Goal: Transaction & Acquisition: Purchase product/service

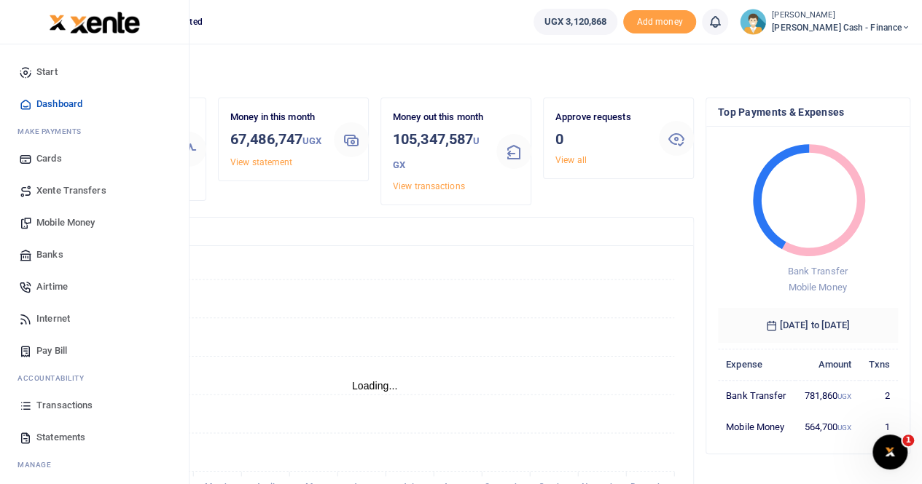
scroll to position [12, 12]
click at [74, 227] on span "Mobile Money" at bounding box center [65, 223] width 58 height 15
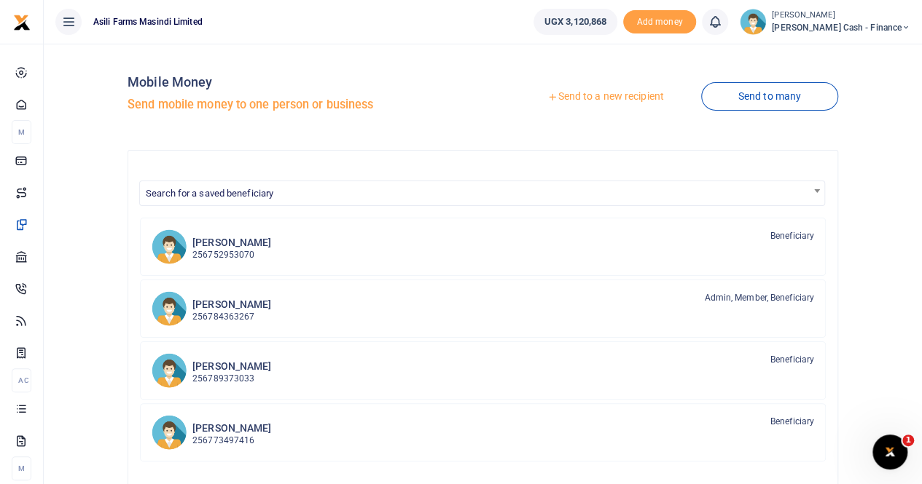
click at [589, 93] on link "Send to a new recipient" at bounding box center [605, 97] width 190 height 26
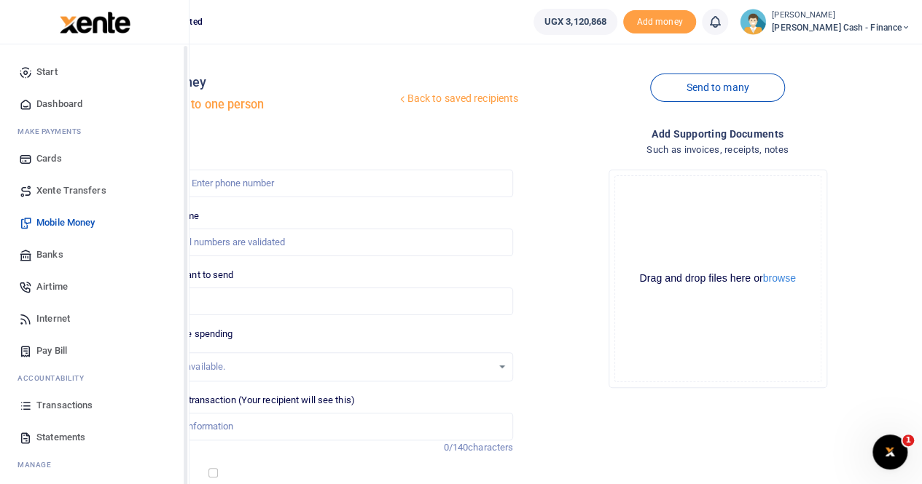
click at [62, 229] on link "Mobile Money" at bounding box center [94, 223] width 165 height 32
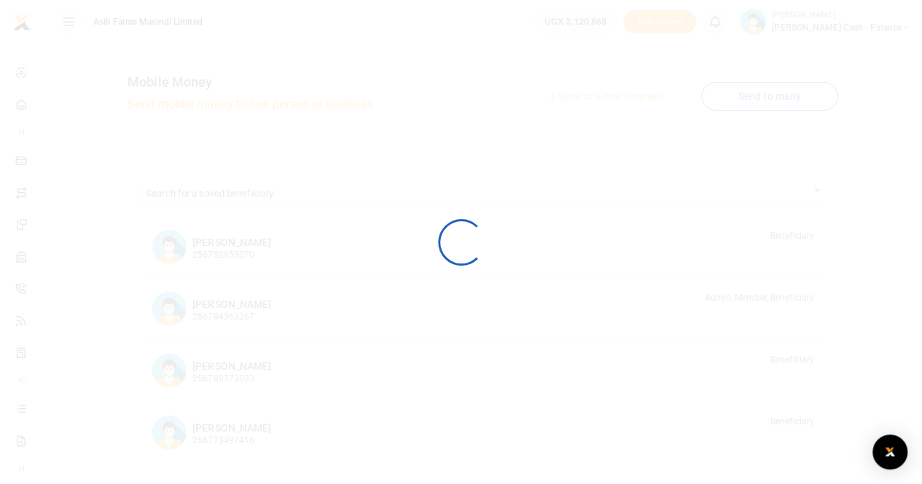
click at [56, 256] on div at bounding box center [461, 242] width 922 height 484
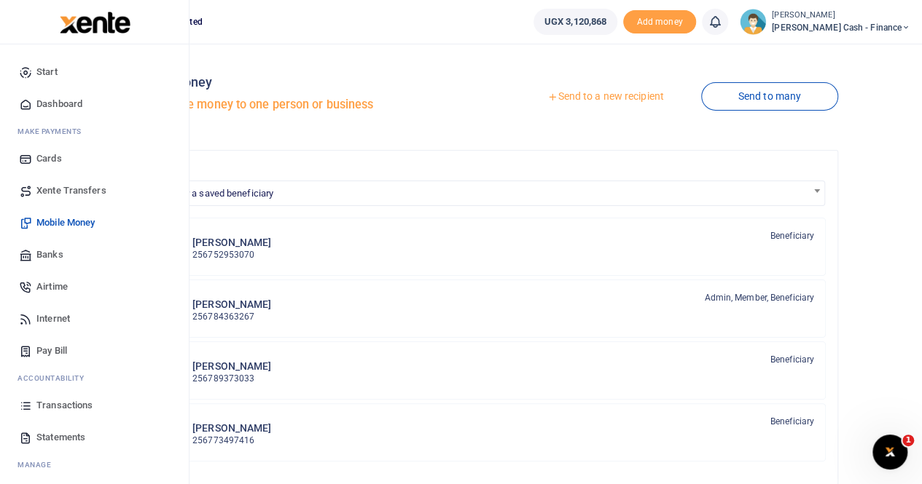
click at [58, 256] on span "Banks" at bounding box center [49, 255] width 27 height 15
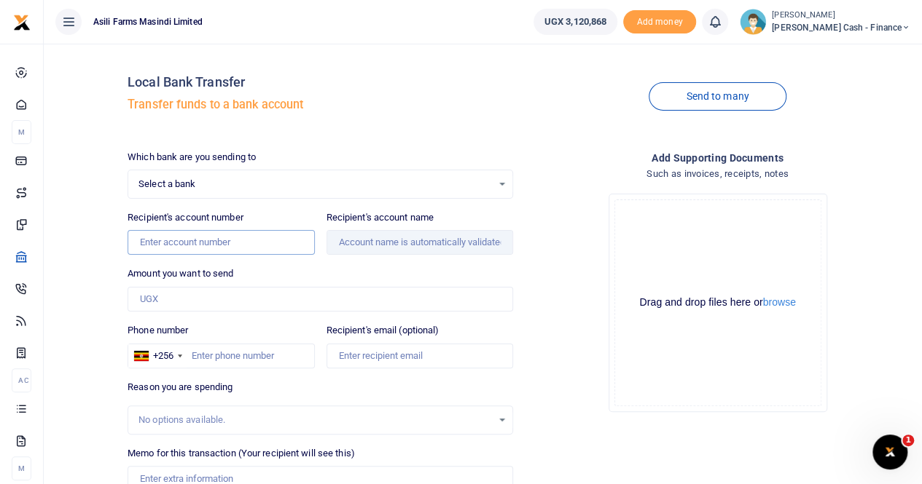
click at [169, 233] on input "Recipient's account number" at bounding box center [220, 242] width 186 height 25
paste input "NOORANI HI-TECH"
type input "NOORANI HI-TECH"
drag, startPoint x: 236, startPoint y: 245, endPoint x: 44, endPoint y: 256, distance: 192.6
click at [44, 256] on div "Local Bank Transfer Transfer funds to a bank account Send to many Which bank ar…" at bounding box center [483, 333] width 878 height 579
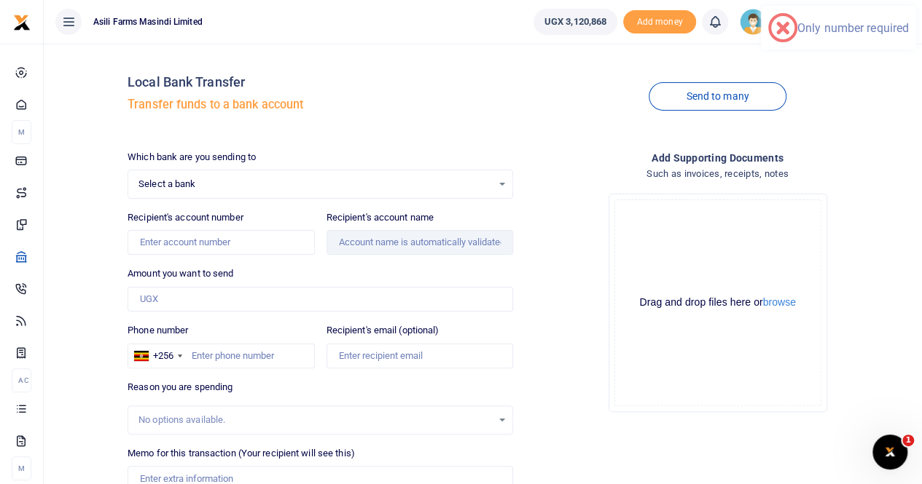
click at [342, 258] on div "Which bank are you sending to Select a bank Select an option... Select a bank A…" at bounding box center [320, 362] width 397 height 424
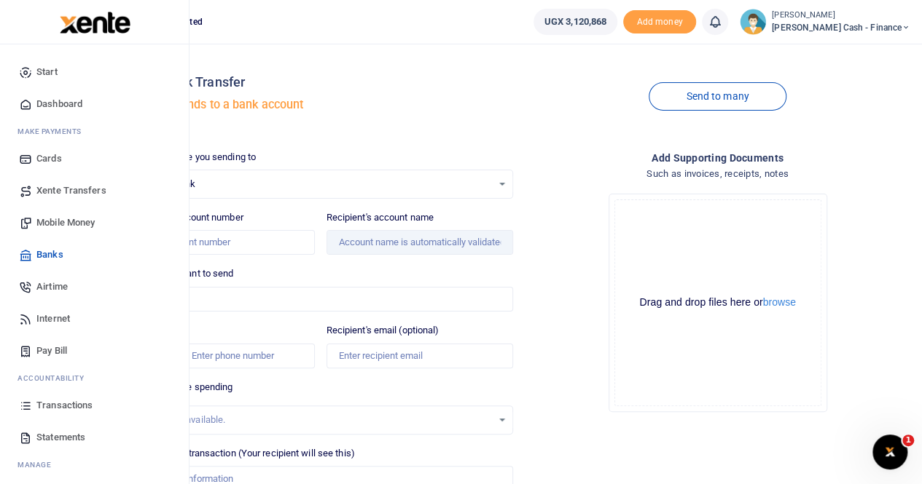
click at [56, 215] on link "Mobile Money" at bounding box center [94, 223] width 165 height 32
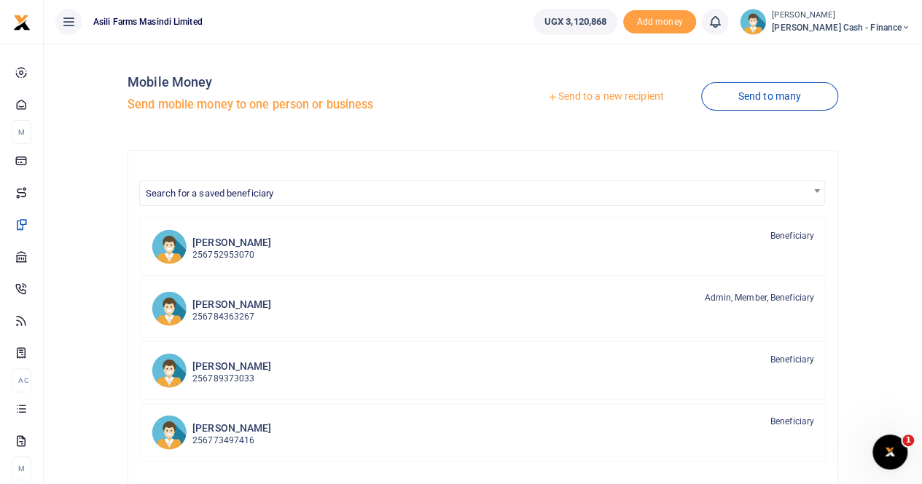
click at [602, 100] on link "Send to a new recipient" at bounding box center [605, 97] width 190 height 26
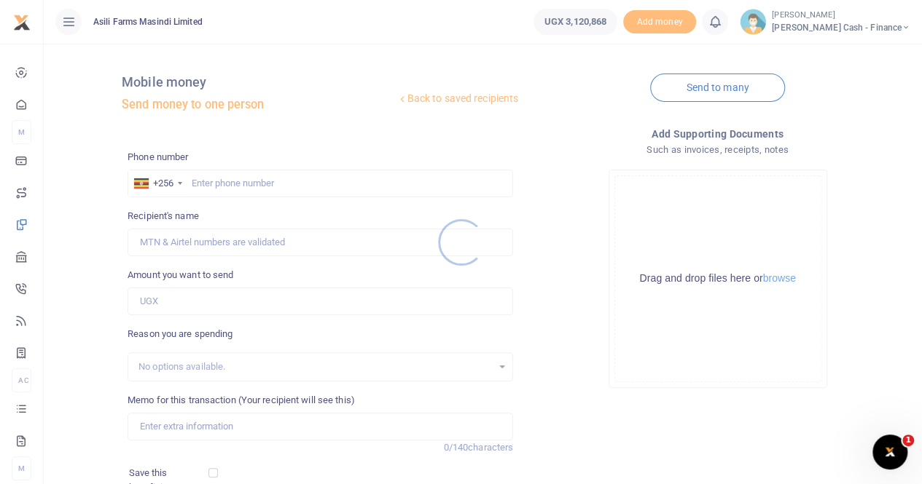
click at [198, 181] on div at bounding box center [461, 242] width 922 height 484
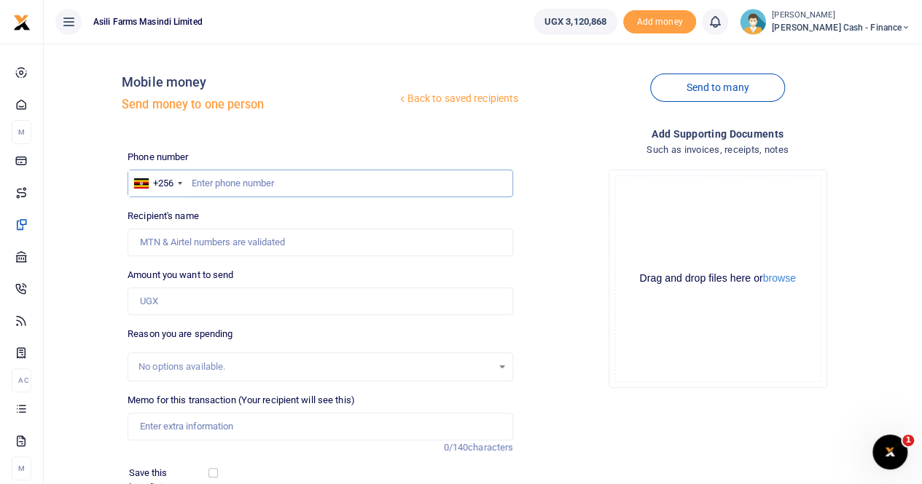
click at [198, 181] on input "text" at bounding box center [319, 184] width 385 height 28
paste input "0701-893174"
click at [215, 183] on input "0701-893174" at bounding box center [319, 184] width 385 height 28
type input "0701893174"
type input "George Lwigale"
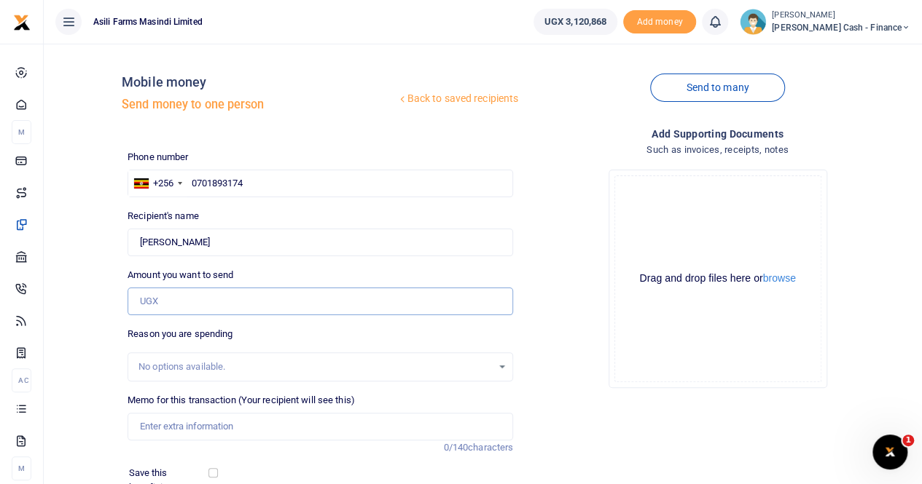
click at [180, 303] on input "Amount you want to send" at bounding box center [319, 302] width 385 height 28
paste input "2,280,000"
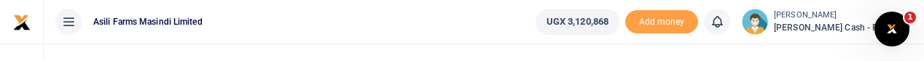
type input "2,280,000"
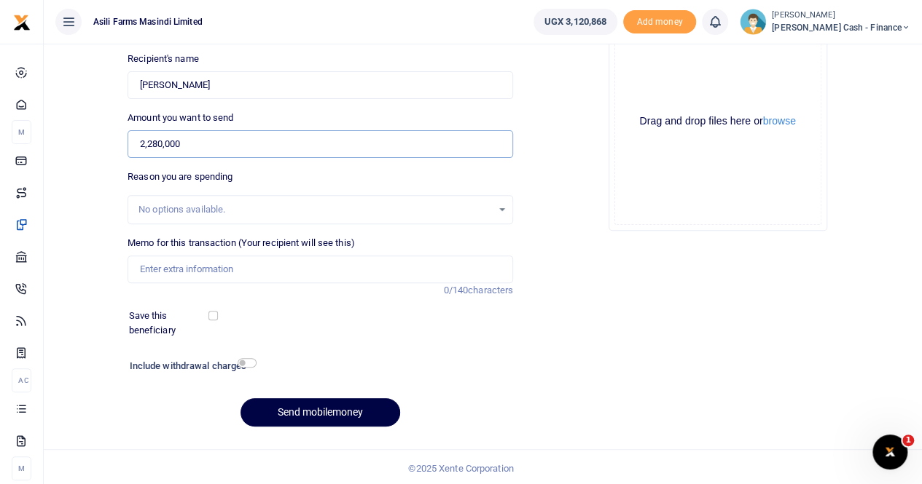
scroll to position [159, 0]
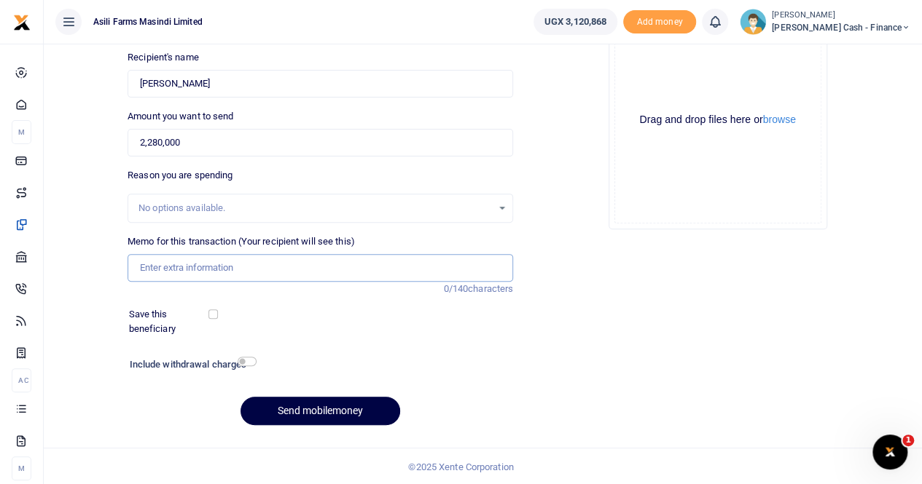
click at [173, 257] on input "Memo for this transaction (Your recipient will see this)" at bounding box center [319, 268] width 385 height 28
paste input "Requisition for phones for Alex -System Administrator"
click at [781, 122] on button "browse" at bounding box center [779, 119] width 33 height 11
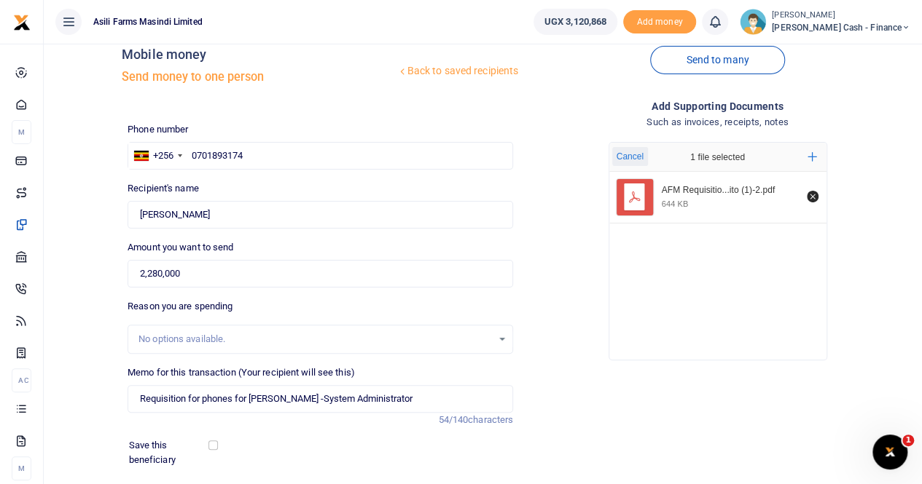
scroll to position [13, 0]
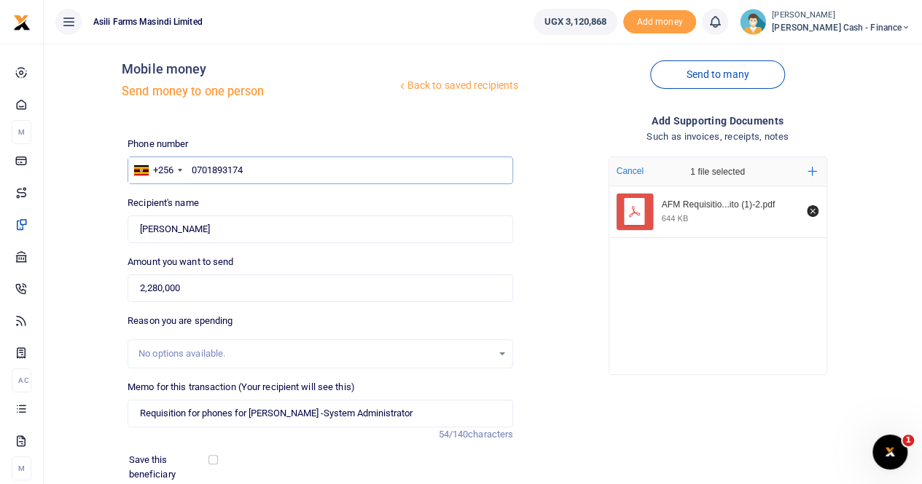
click at [191, 170] on input "0701893174" at bounding box center [319, 171] width 385 height 28
click at [254, 172] on input "0701893174" at bounding box center [319, 171] width 385 height 28
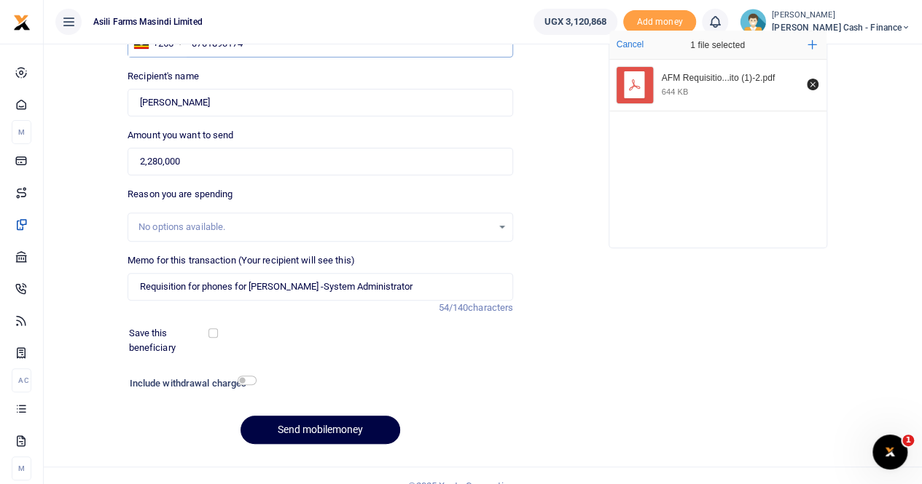
scroll to position [159, 0]
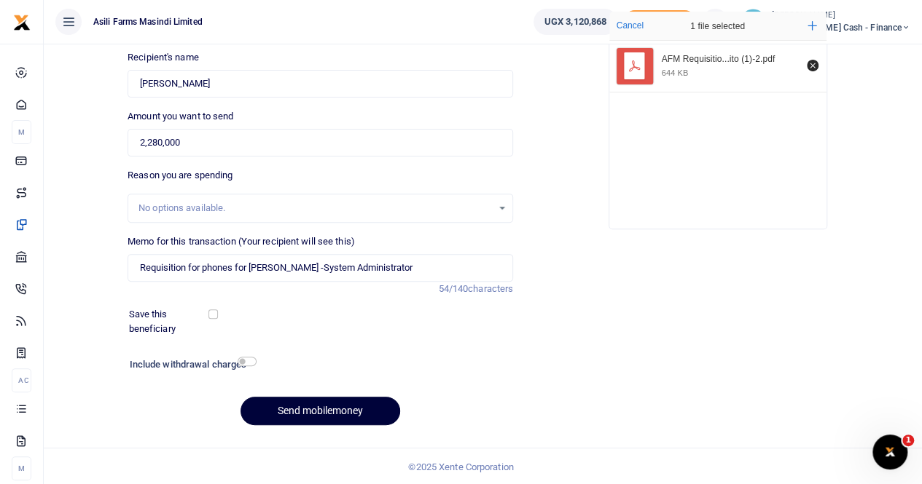
click at [330, 410] on button "Send mobilemoney" at bounding box center [320, 411] width 160 height 28
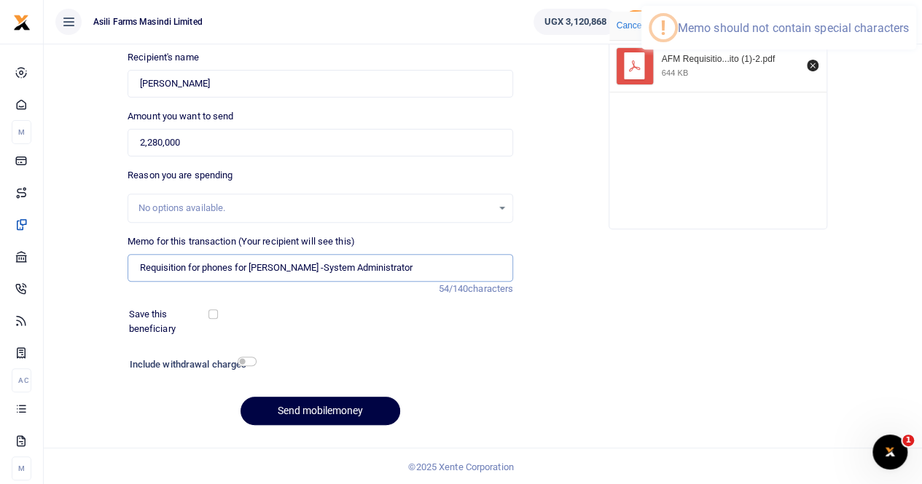
click at [272, 266] on input "Requisition for phones for Alex -System Administrator" at bounding box center [319, 268] width 385 height 28
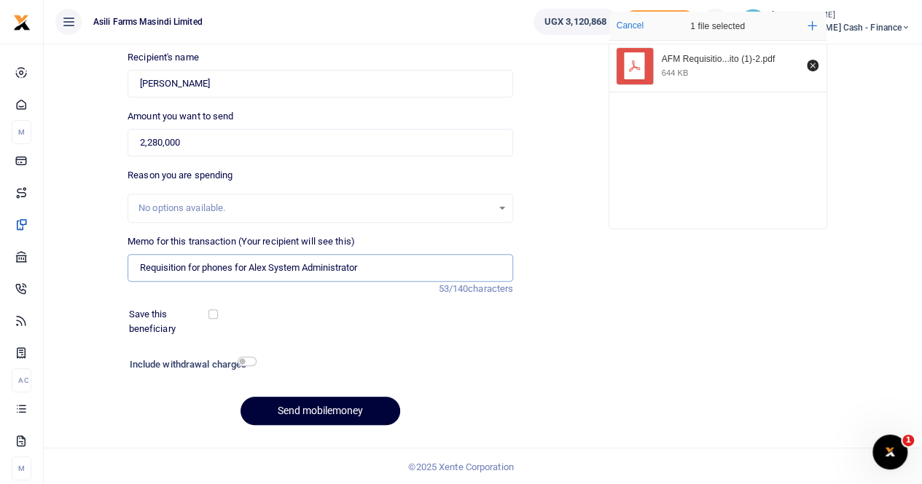
type input "Requisition for phones for Alex System Administrator"
click at [312, 417] on button "Send mobilemoney" at bounding box center [320, 411] width 160 height 28
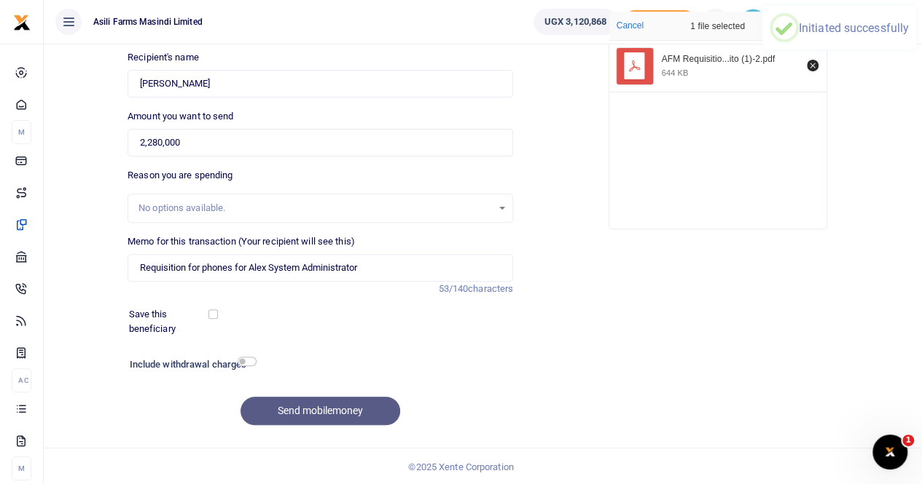
scroll to position [68, 0]
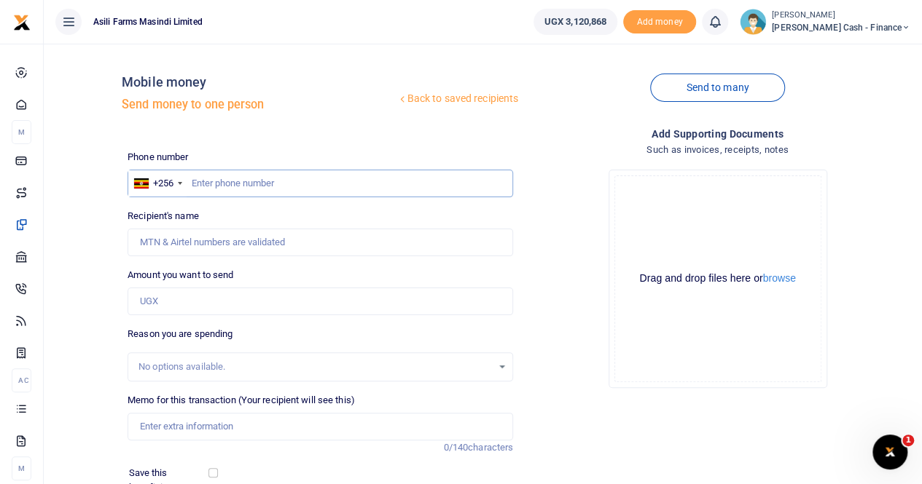
click at [204, 184] on input "text" at bounding box center [319, 184] width 385 height 28
paste input "0050548548"
type input "0050548548"
drag, startPoint x: 277, startPoint y: 186, endPoint x: 173, endPoint y: 189, distance: 103.5
click at [173, 189] on div "+256 [GEOGRAPHIC_DATA] [PHONE_NUMBER]" at bounding box center [319, 184] width 385 height 28
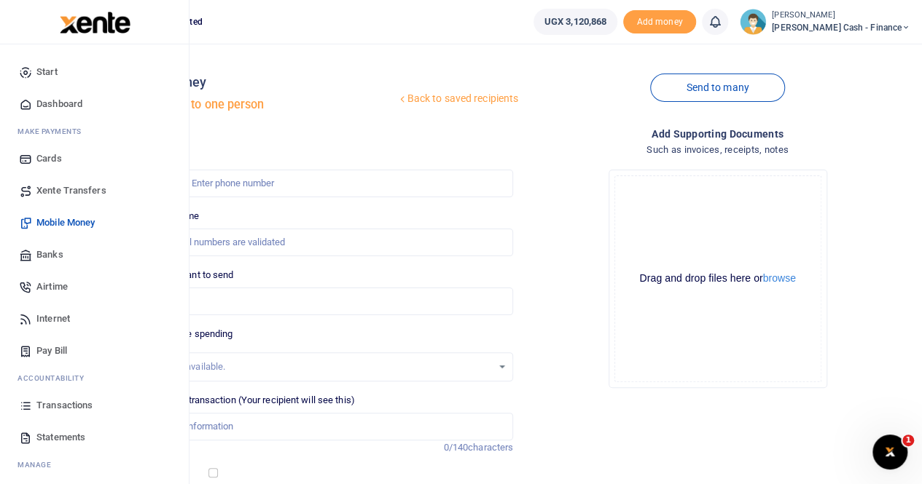
click at [50, 253] on span "Banks" at bounding box center [49, 255] width 27 height 15
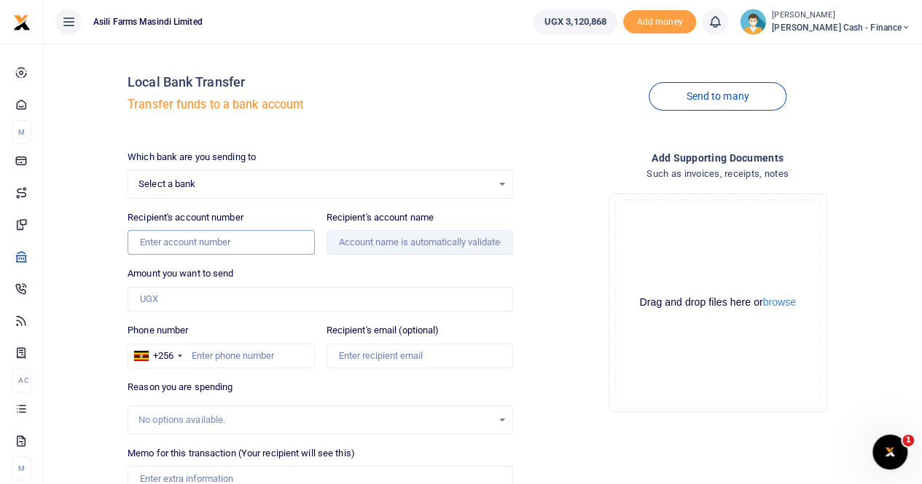
click at [165, 241] on input "Recipient's account number" at bounding box center [220, 242] width 186 height 25
paste input "0050548548"
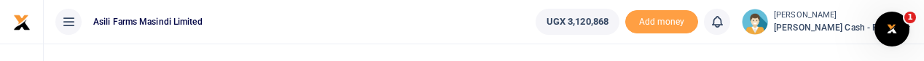
type input "0050548548"
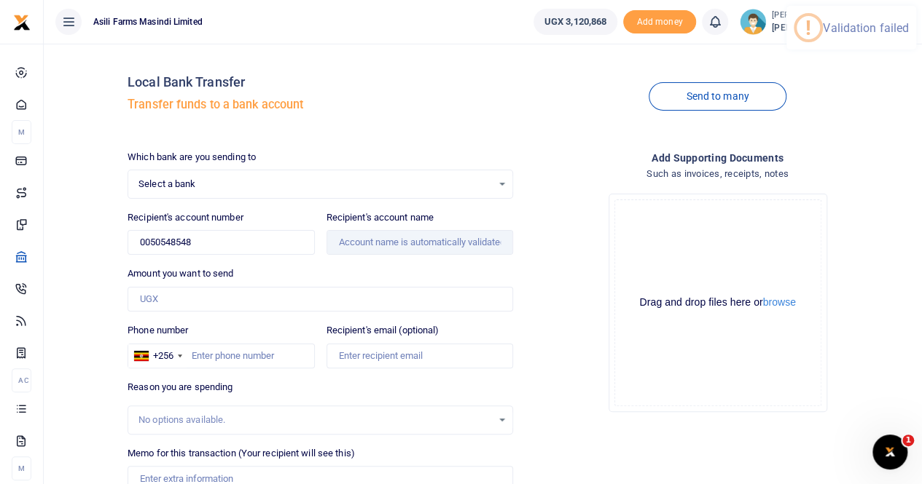
click at [231, 182] on span "Select a bank" at bounding box center [314, 184] width 353 height 15
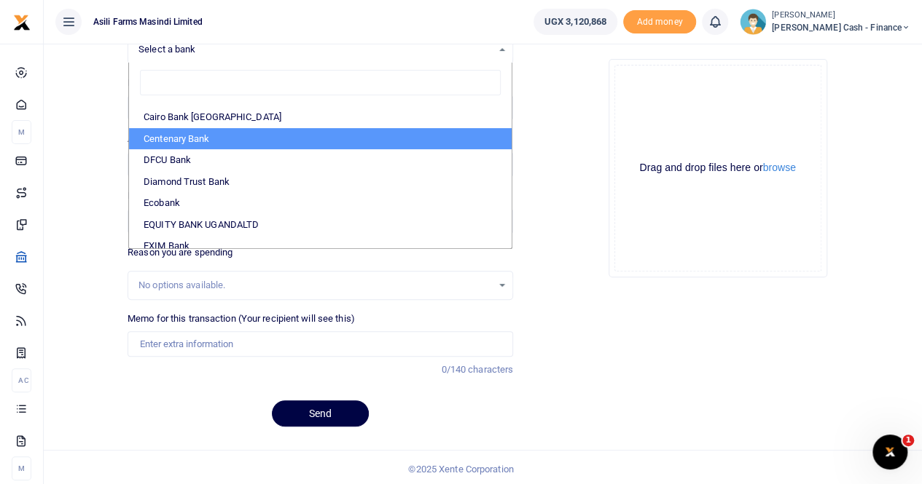
scroll to position [146, 0]
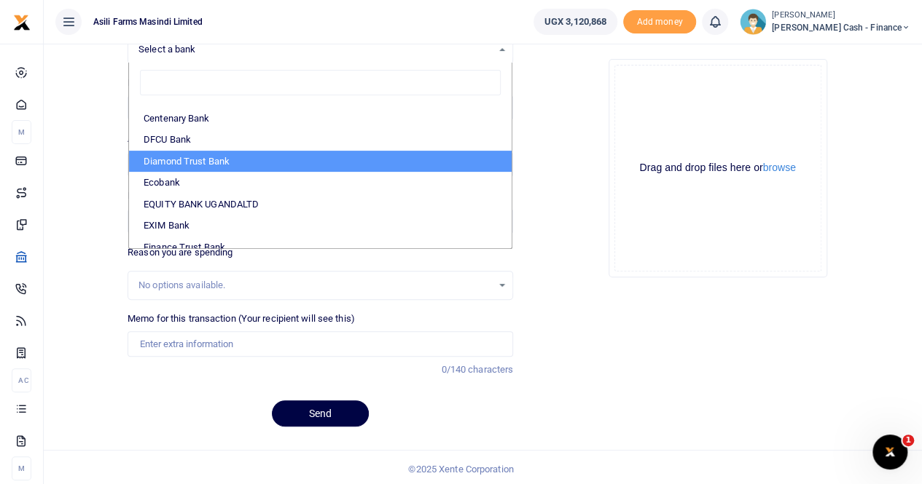
click at [223, 155] on li "Diamond Trust Bank" at bounding box center [320, 162] width 382 height 22
select select "DTB"
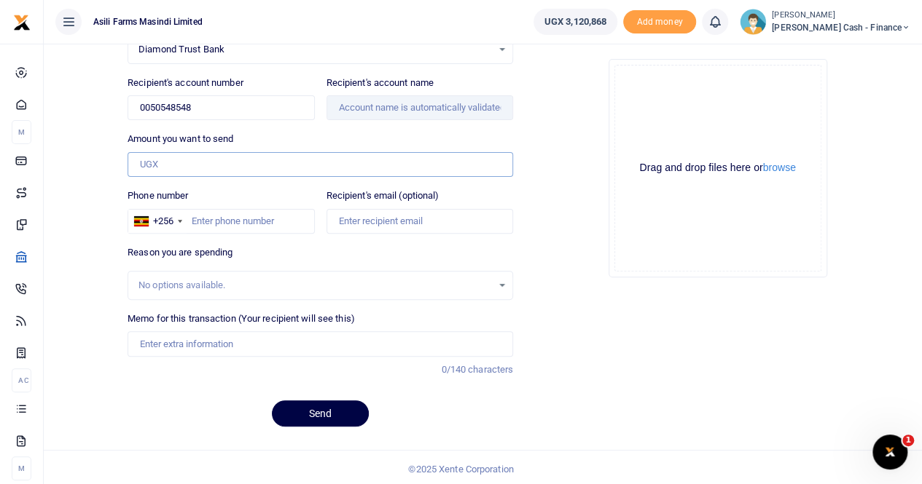
click at [167, 167] on input "Amount you want to send" at bounding box center [319, 164] width 385 height 25
paste input "475,000"
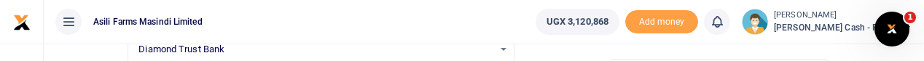
type input "475,000"
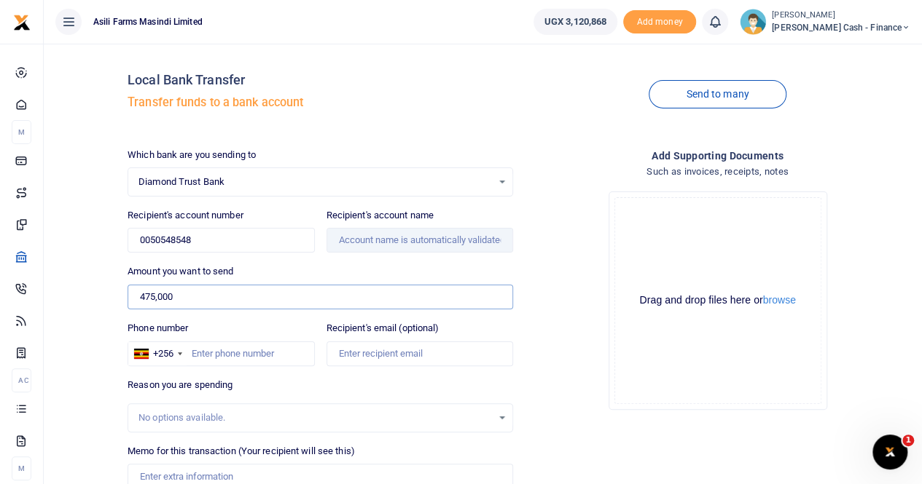
scroll to position [0, 0]
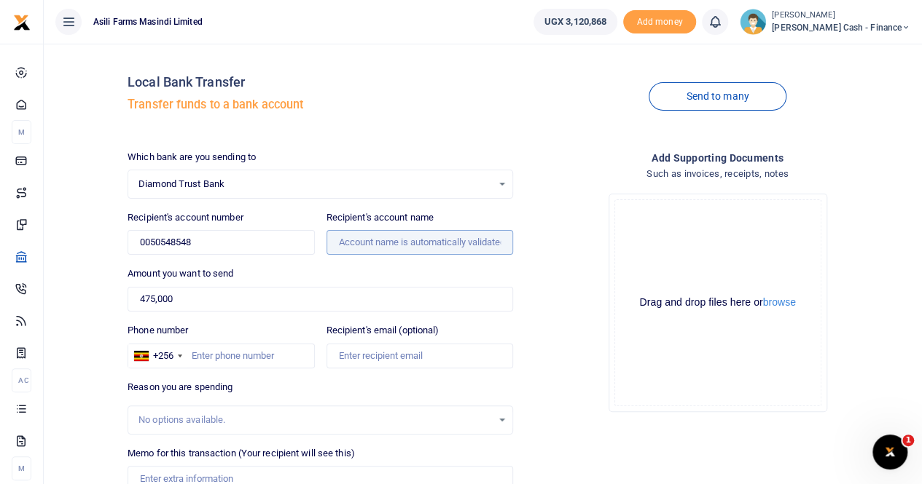
click at [350, 241] on input "Recipient's account name" at bounding box center [419, 242] width 186 height 25
click at [355, 241] on input "Recipient's account name" at bounding box center [419, 242] width 186 height 25
click at [358, 243] on input "Recipient's account name" at bounding box center [419, 242] width 186 height 25
click at [359, 243] on input "Recipient's account name" at bounding box center [419, 242] width 186 height 25
click at [360, 243] on input "Recipient's account name" at bounding box center [419, 242] width 186 height 25
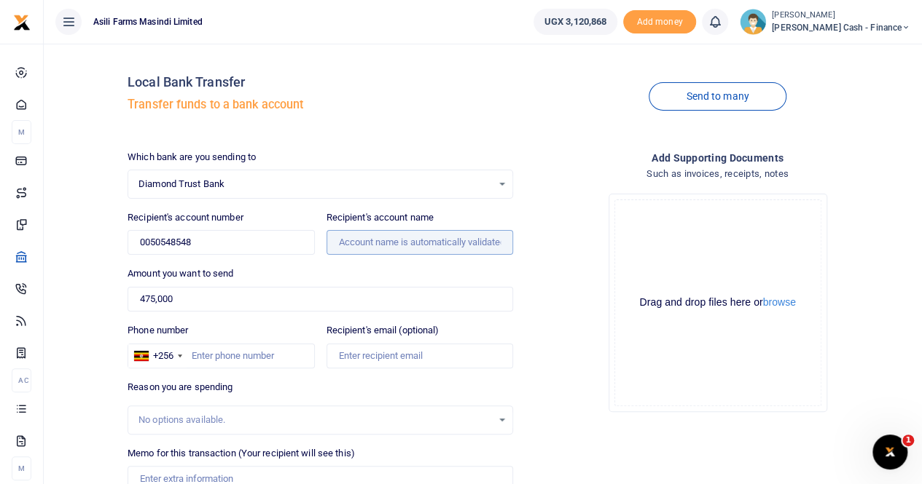
scroll to position [135, 0]
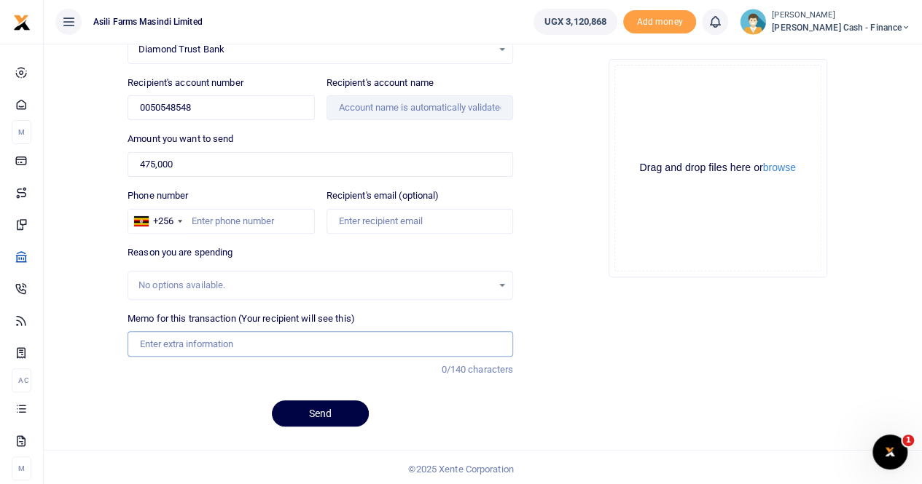
click at [161, 340] on input "Memo for this transaction (Your recipient will see this)" at bounding box center [319, 343] width 385 height 25
type input "Payment for laptop charger for Aisha USB charger and charger for thermal printer"
click at [205, 226] on input "Phone number" at bounding box center [220, 221] width 186 height 25
type input "759515822"
click at [435, 218] on input "Recipient's email (optional)" at bounding box center [419, 221] width 186 height 25
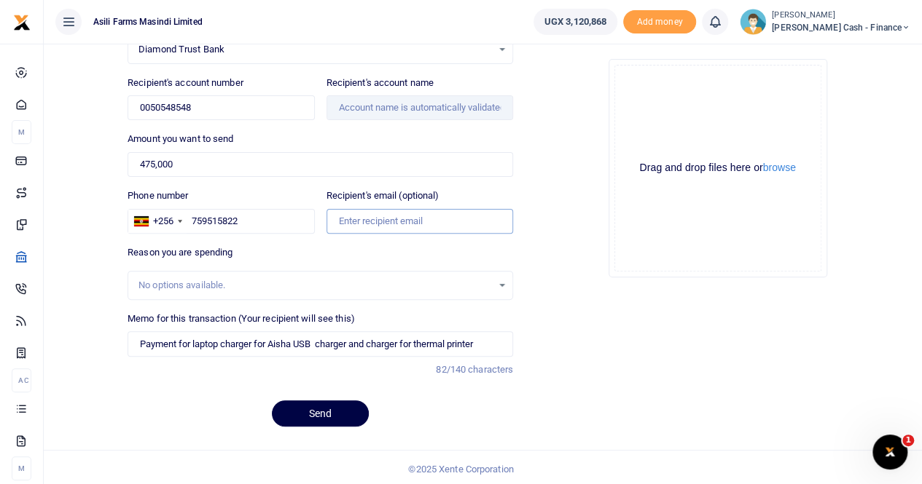
type input "ankunda.pricillah@agilis-partners.com"
click at [772, 170] on button "browse" at bounding box center [779, 167] width 33 height 11
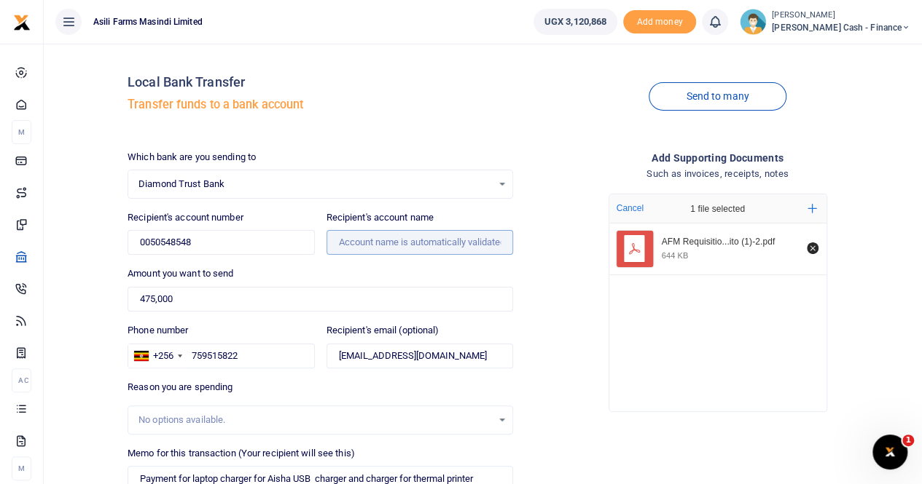
click at [381, 243] on input "Recipient's account name" at bounding box center [419, 242] width 186 height 25
click at [256, 179] on span "Diamond Trust Bank" at bounding box center [314, 184] width 353 height 15
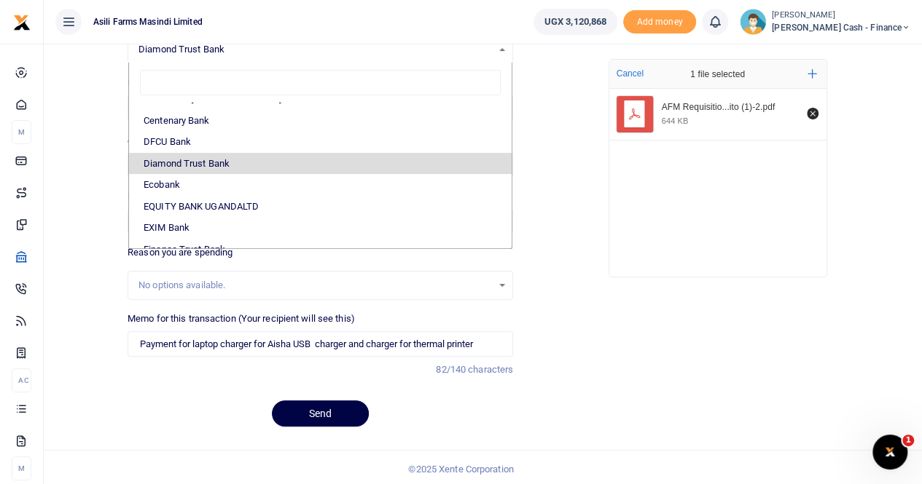
scroll to position [143, 0]
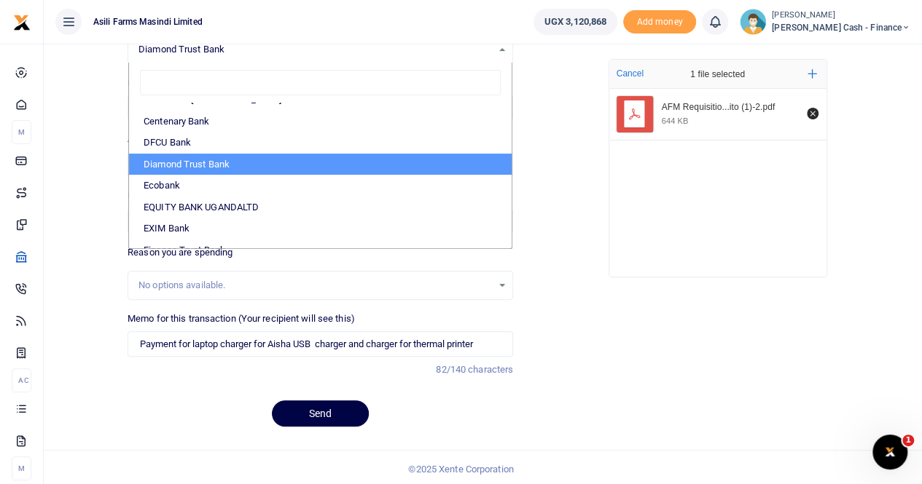
click at [248, 165] on li "Diamond Trust Bank" at bounding box center [320, 165] width 382 height 22
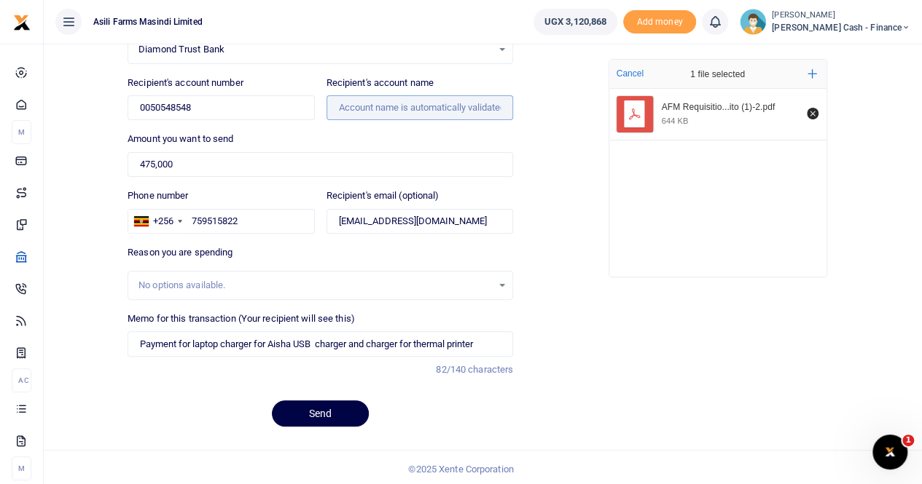
drag, startPoint x: 327, startPoint y: 104, endPoint x: 341, endPoint y: 101, distance: 14.3
click at [328, 103] on input "Recipient's account name" at bounding box center [419, 107] width 186 height 25
click at [354, 100] on input "Recipient's account name" at bounding box center [419, 107] width 186 height 25
click at [361, 107] on input "Recipient's account name" at bounding box center [419, 107] width 186 height 25
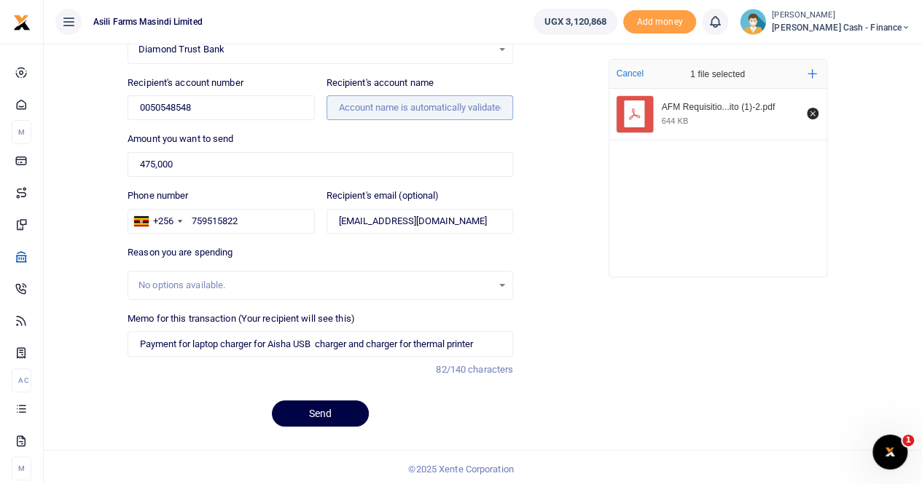
click at [361, 107] on input "Recipient's account name" at bounding box center [419, 107] width 186 height 25
click at [374, 104] on input "Recipient's account name" at bounding box center [419, 107] width 186 height 25
click at [305, 47] on span "Diamond Trust Bank" at bounding box center [314, 49] width 353 height 15
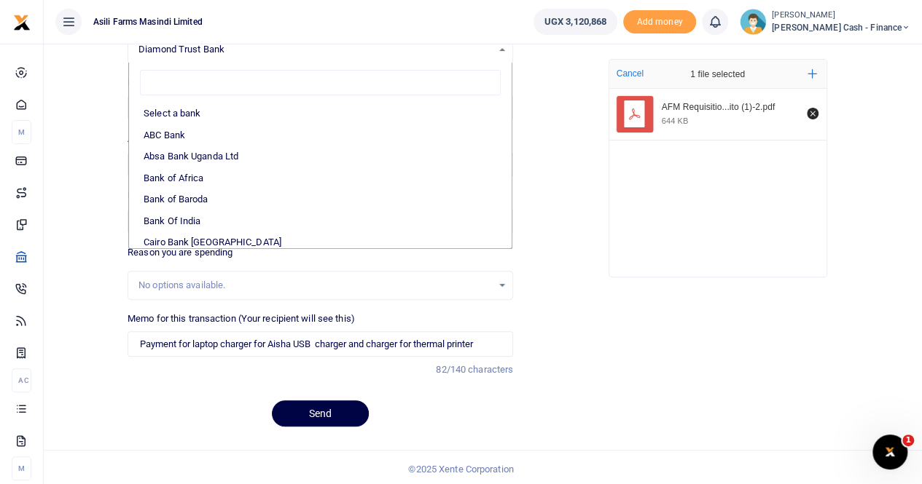
click at [277, 50] on span "Diamond Trust Bank" at bounding box center [314, 49] width 353 height 15
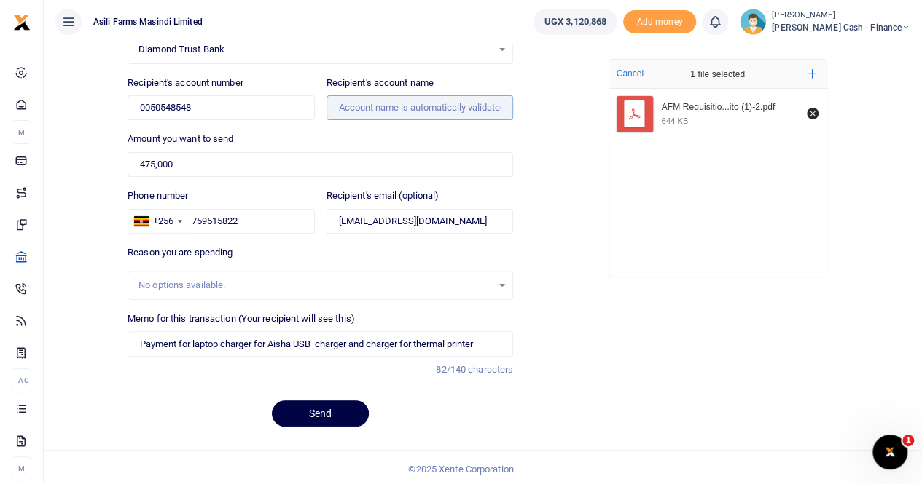
click at [363, 107] on input "Recipient's account name" at bounding box center [419, 107] width 186 height 25
click at [206, 278] on div "No options available." at bounding box center [320, 286] width 384 height 16
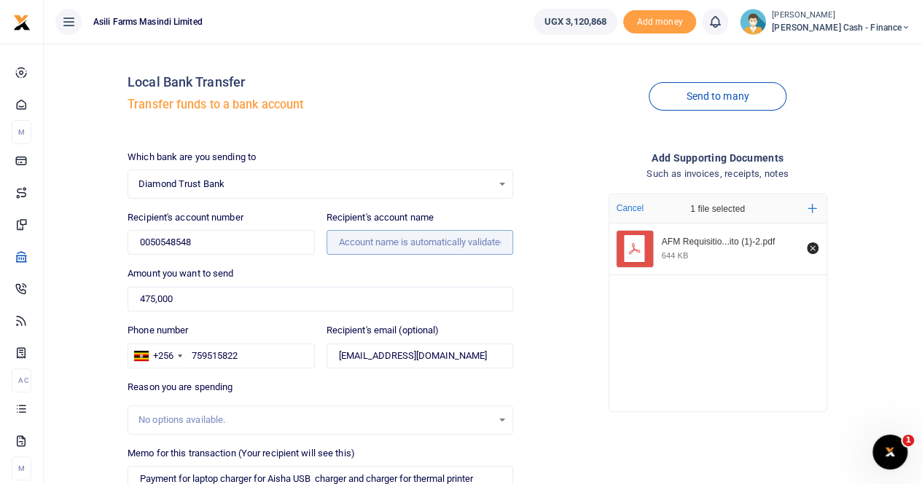
click at [346, 232] on input "Recipient's account name" at bounding box center [419, 242] width 186 height 25
click at [351, 240] on input "Recipient's account name" at bounding box center [419, 242] width 186 height 25
click at [256, 184] on span "Diamond Trust Bank" at bounding box center [314, 184] width 353 height 15
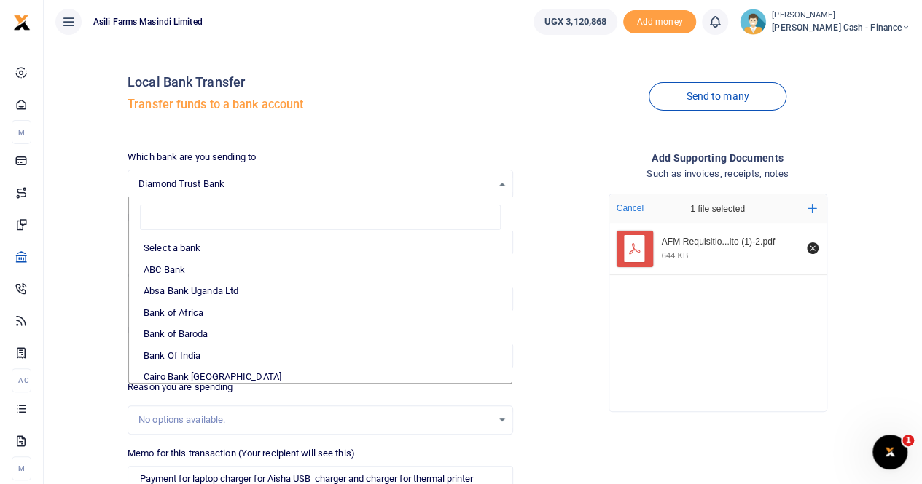
click at [258, 183] on span "Diamond Trust Bank" at bounding box center [314, 184] width 353 height 15
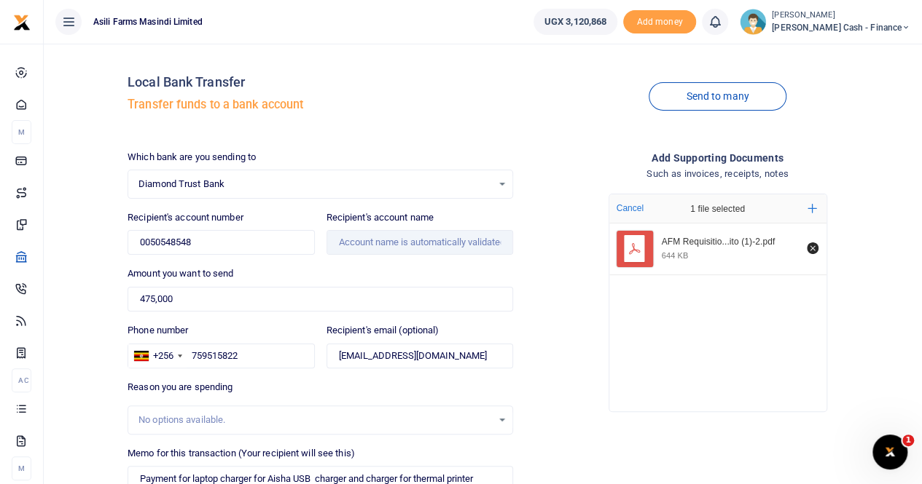
click at [360, 255] on div "Which bank are you sending to Diamond Trust Bank Select an option... Select a b…" at bounding box center [320, 362] width 397 height 424
click at [388, 247] on input "Recipient's account name" at bounding box center [419, 242] width 186 height 25
click at [388, 237] on input "Recipient's account name" at bounding box center [419, 242] width 186 height 25
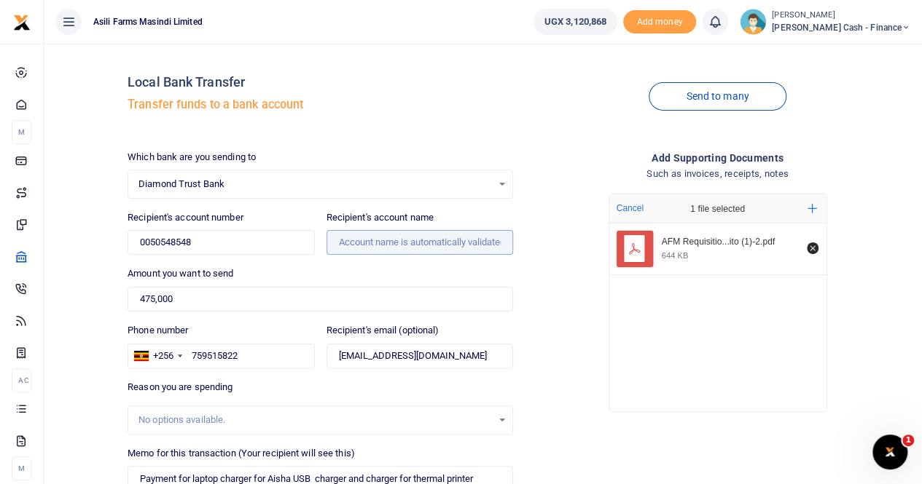
click at [388, 238] on input "Recipient's account name" at bounding box center [419, 242] width 186 height 25
click at [361, 246] on input "Recipient's account name" at bounding box center [419, 242] width 186 height 25
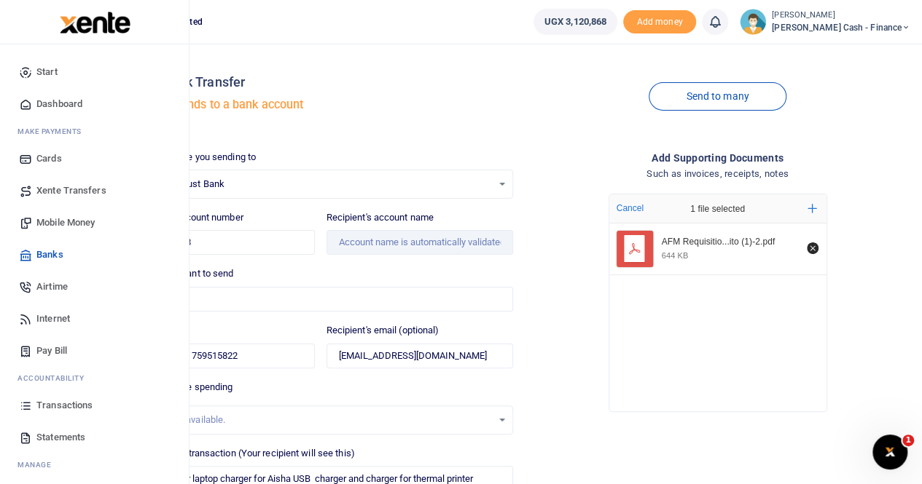
click at [63, 222] on span "Mobile Money" at bounding box center [65, 223] width 58 height 15
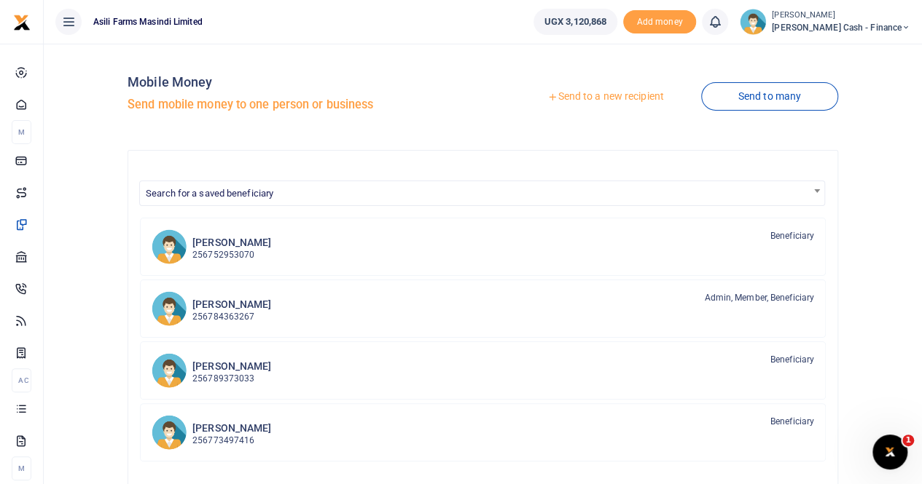
click at [570, 97] on link "Send to a new recipient" at bounding box center [605, 97] width 190 height 26
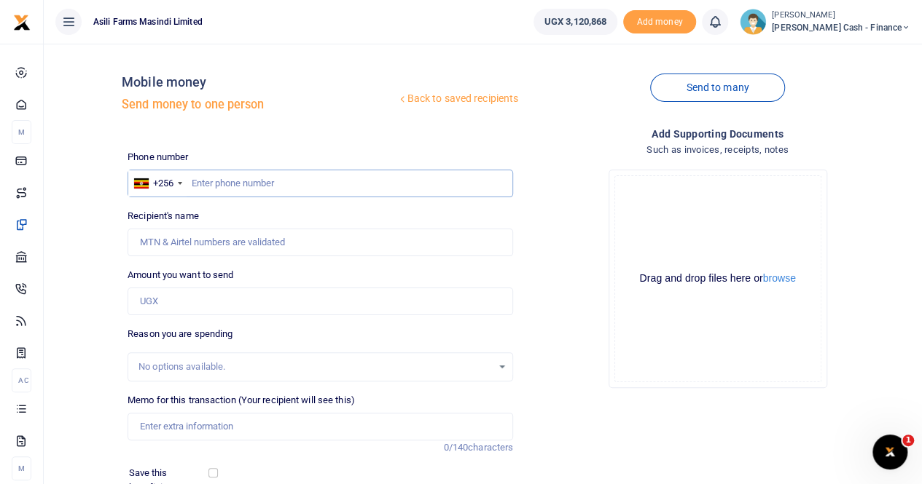
click at [315, 189] on input "text" at bounding box center [319, 184] width 385 height 28
click at [200, 183] on input "text" at bounding box center [319, 184] width 385 height 28
paste input "0788691446"
type input "0788691446"
type input "[PERSON_NAME]"
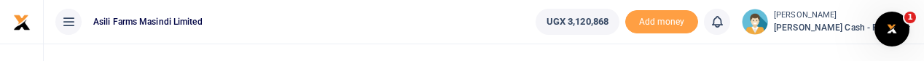
type input "0788691446"
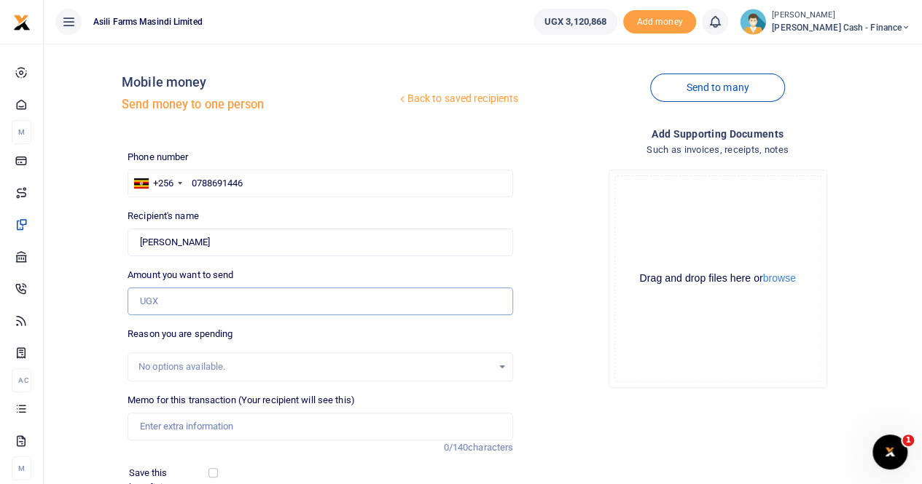
click at [153, 299] on input "Amount you want to send" at bounding box center [319, 302] width 385 height 28
paste input "475,000"
type input "475,000"
click at [157, 425] on input "Memo for this transaction (Your recipient will see this)" at bounding box center [319, 427] width 385 height 28
paste input "PC WORLD COMPUTERS LTD"
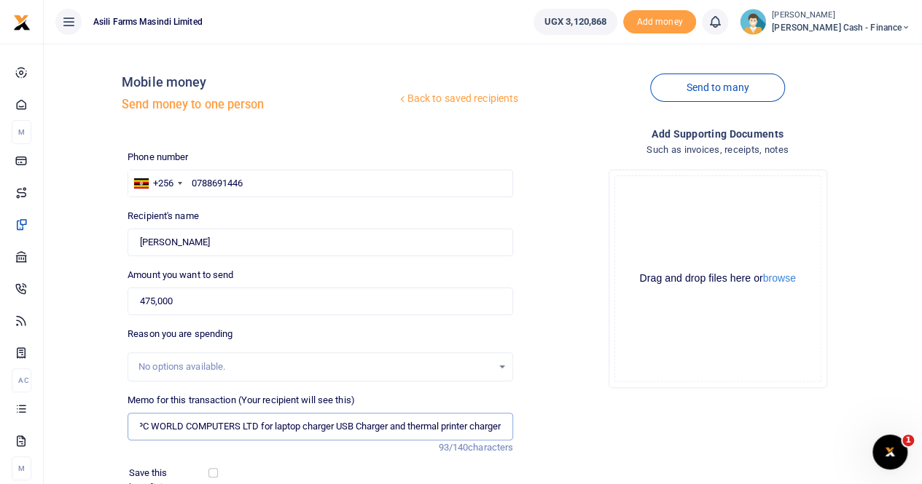
scroll to position [0, 64]
type input "Payment to PC WORLD COMPUTERS LTD for laptop charger USB Charger and thermal pr…"
click at [784, 280] on button "browse" at bounding box center [779, 278] width 33 height 11
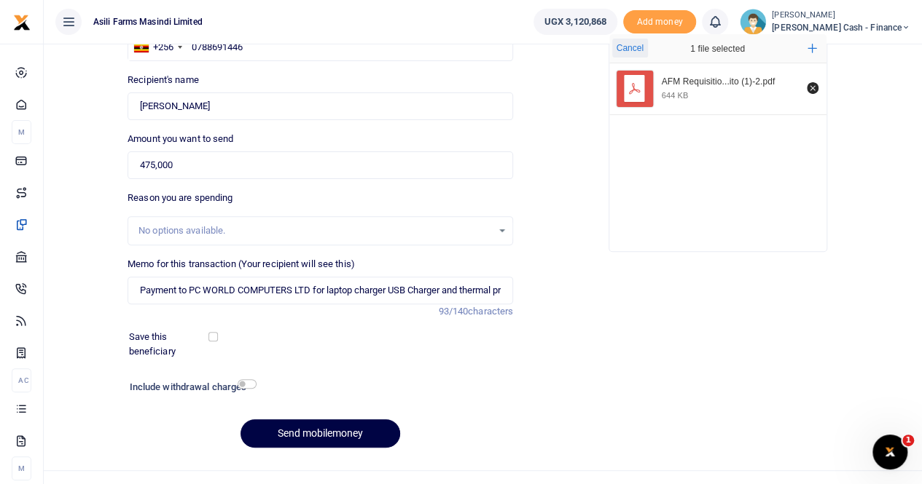
scroll to position [159, 0]
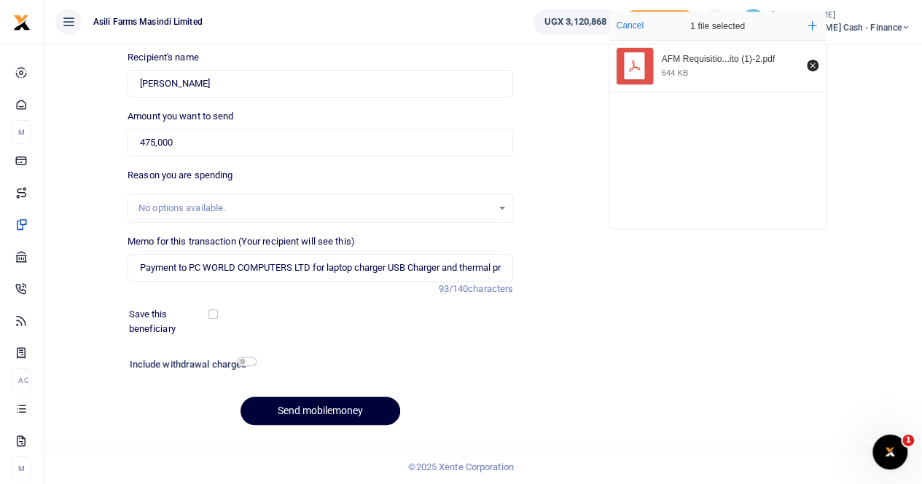
click at [313, 415] on button "Send mobilemoney" at bounding box center [320, 411] width 160 height 28
